Goal: Task Accomplishment & Management: Manage account settings

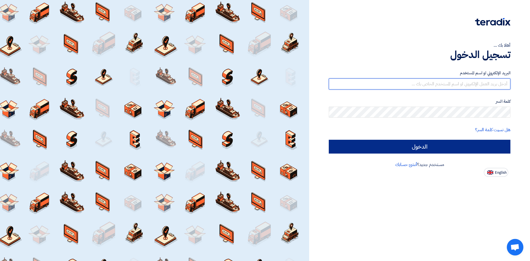
type input "[EMAIL_ADDRESS][DOMAIN_NAME]"
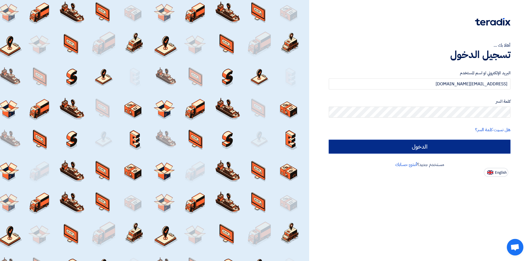
click at [344, 148] on input "الدخول" at bounding box center [420, 147] width 182 height 14
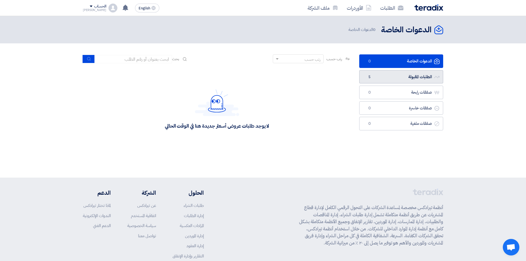
click at [388, 77] on link "الطلبات المقبولة الطلبات المقبولة 5" at bounding box center [401, 77] width 84 height 14
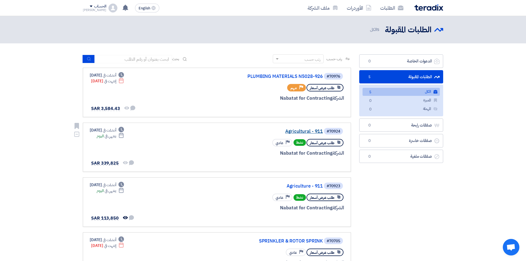
click at [310, 129] on link "Agricultural - 911" at bounding box center [267, 131] width 110 height 5
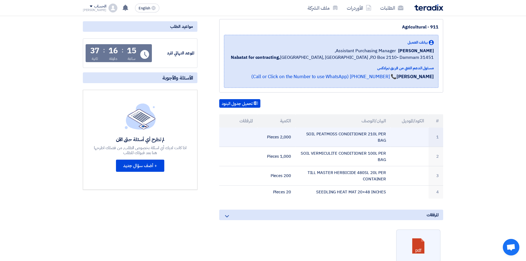
scroll to position [55, 0]
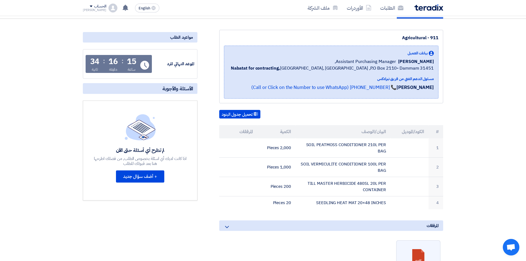
click at [226, 228] on icon at bounding box center [226, 226] width 7 height 7
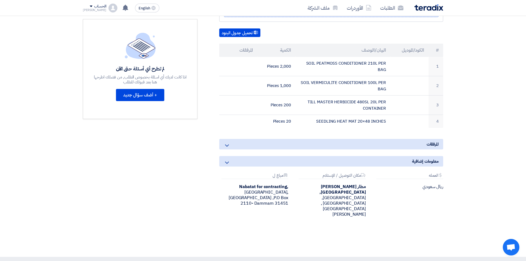
scroll to position [138, 0]
